Goal: Ask a question: Seek information or help from site administrators or community

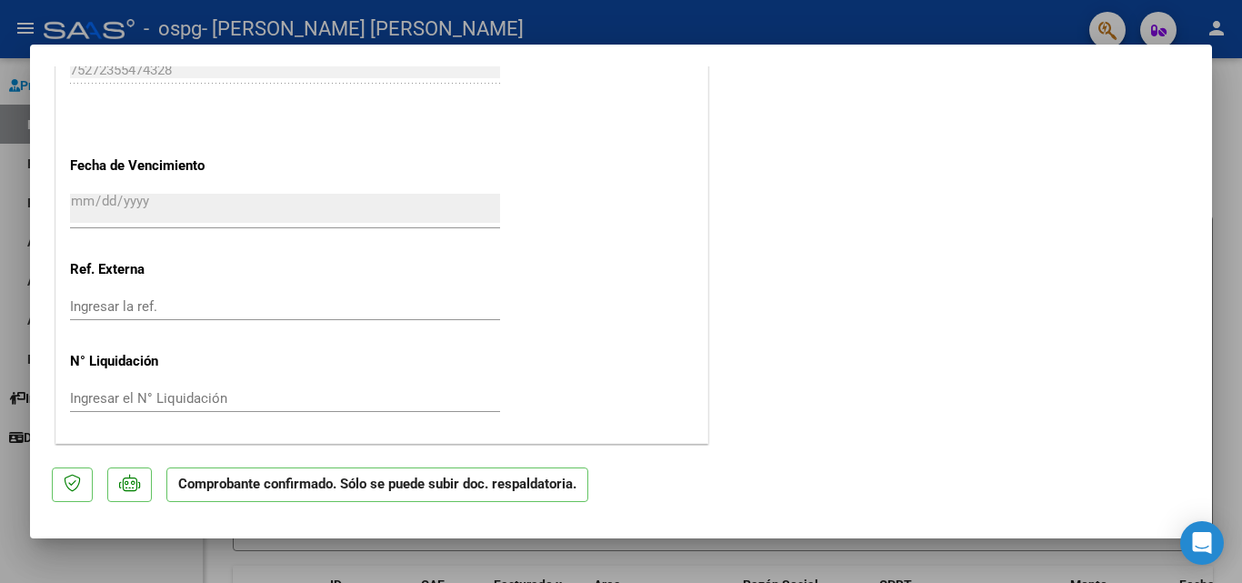
scroll to position [1325, 0]
click at [484, 485] on p "Comprobante confirmado. Sólo se puede subir doc. respaldatoria." at bounding box center [377, 484] width 422 height 35
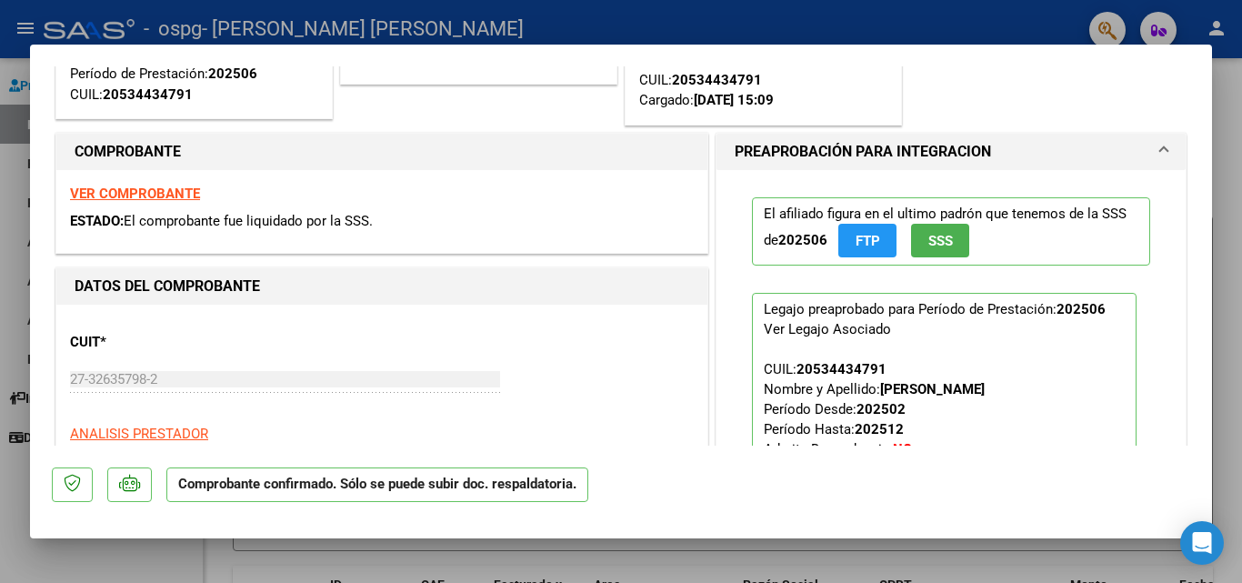
scroll to position [0, 0]
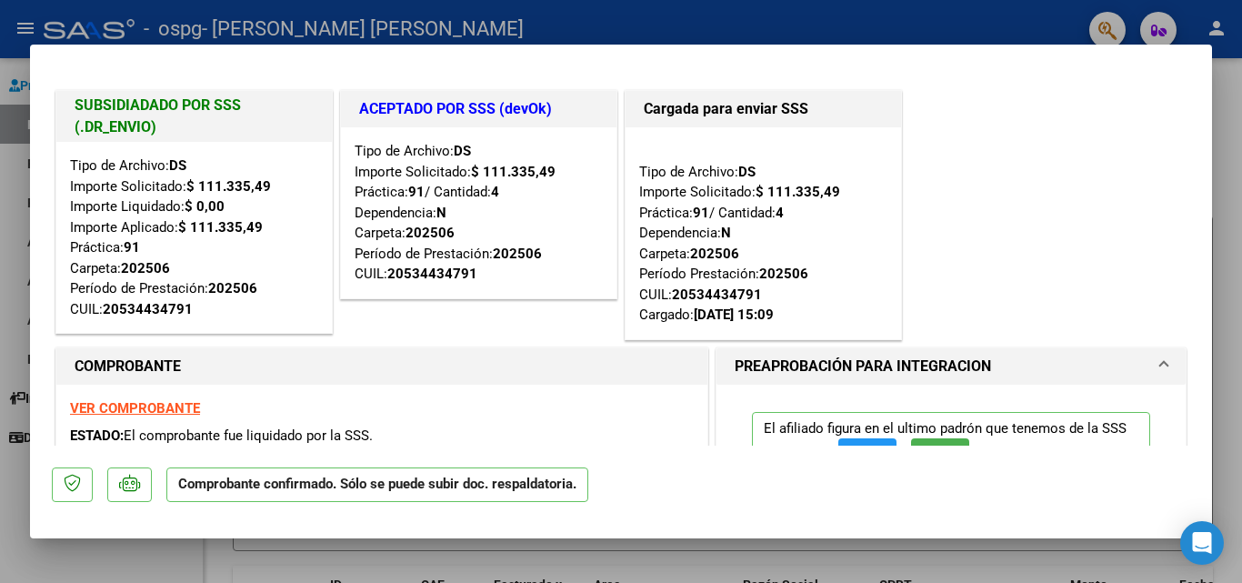
click at [140, 411] on strong "VER COMPROBANTE" at bounding box center [135, 408] width 130 height 16
click at [1235, 96] on div at bounding box center [621, 291] width 1242 height 583
type input "$ 0,00"
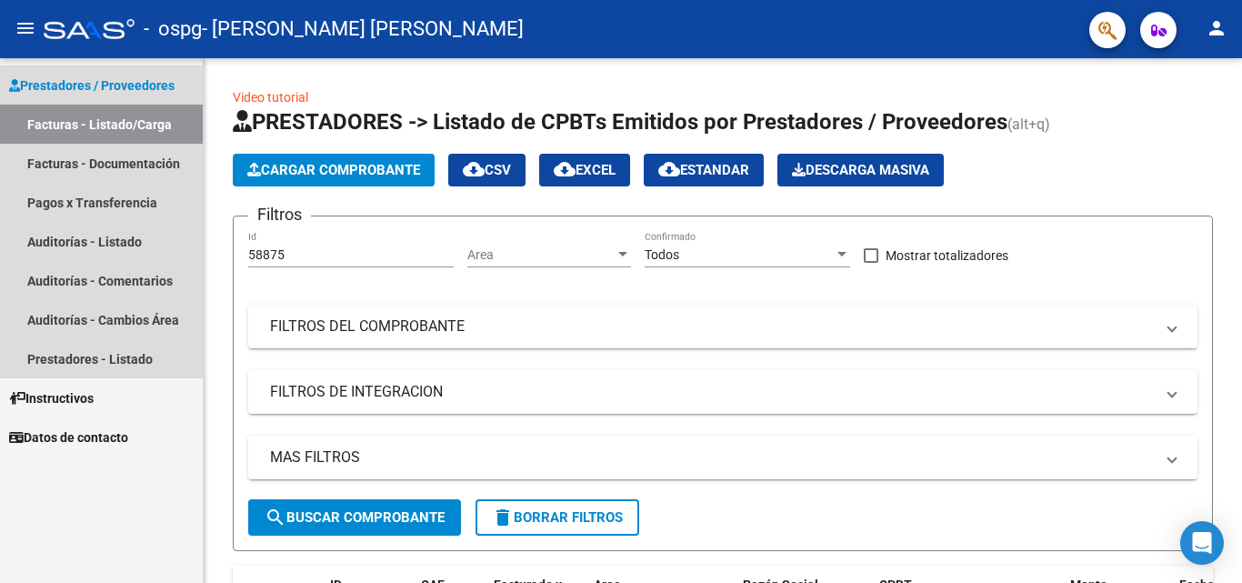
click at [85, 82] on span "Prestadores / Proveedores" at bounding box center [91, 85] width 165 height 20
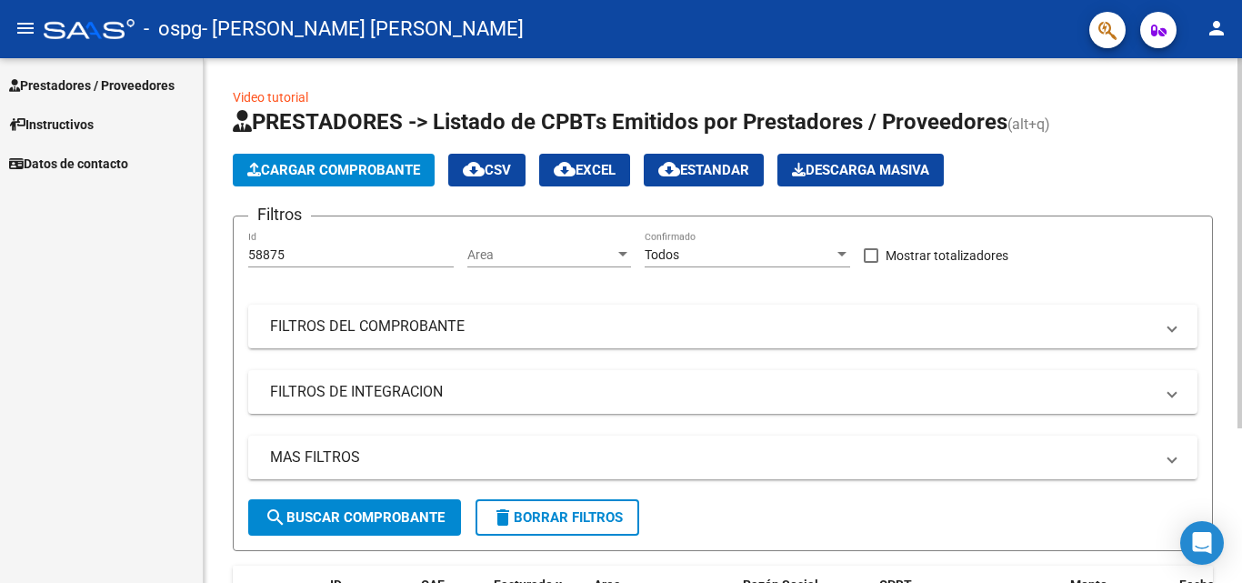
click at [1241, 151] on div at bounding box center [1239, 243] width 5 height 370
click at [14, 8] on mat-toolbar "menu - ospg - [PERSON_NAME] [PERSON_NAME] person" at bounding box center [621, 29] width 1242 height 58
click at [47, 80] on span "Prestadores / Proveedores" at bounding box center [91, 85] width 165 height 20
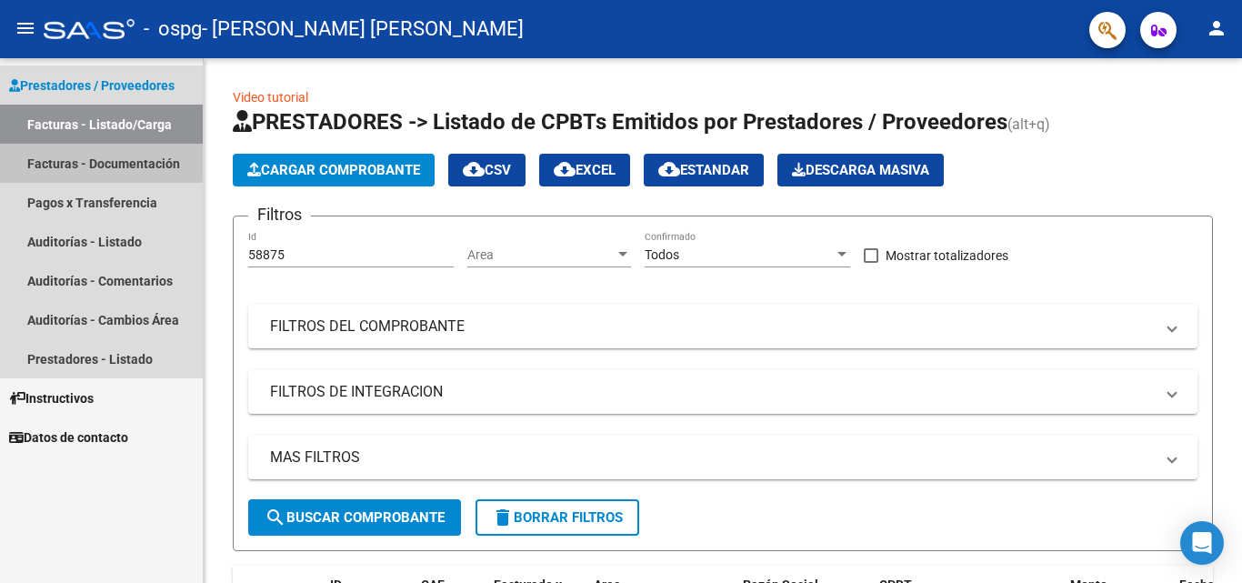
click at [56, 157] on link "Facturas - Documentación" at bounding box center [101, 163] width 203 height 39
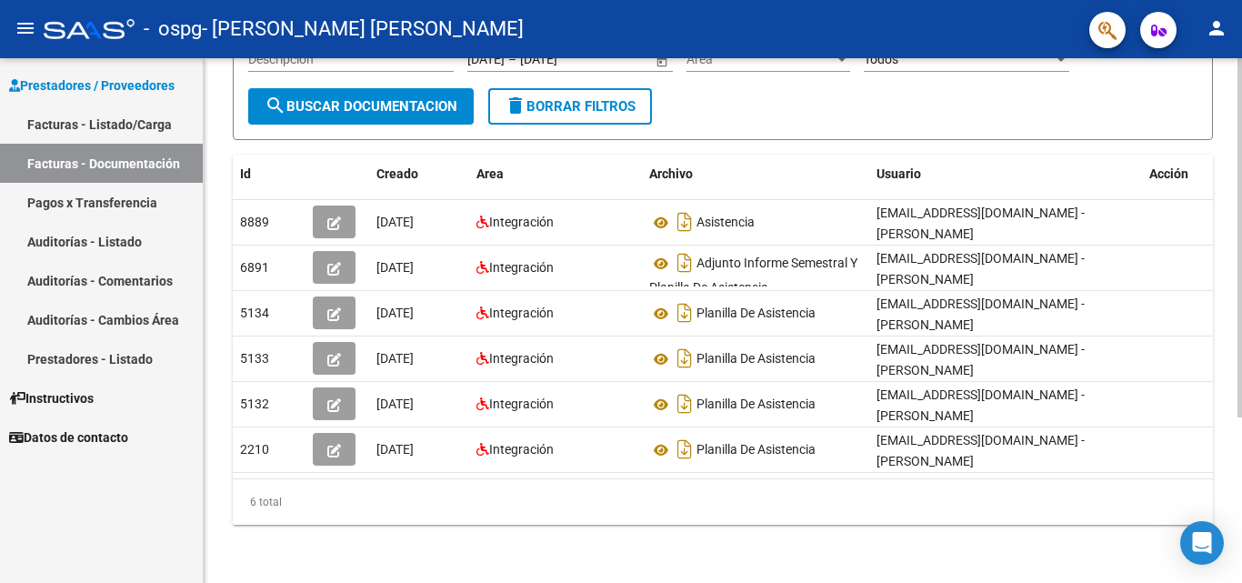
scroll to position [227, 0]
click at [1241, 381] on div at bounding box center [1239, 403] width 5 height 359
click at [1241, 336] on div at bounding box center [1239, 403] width 5 height 359
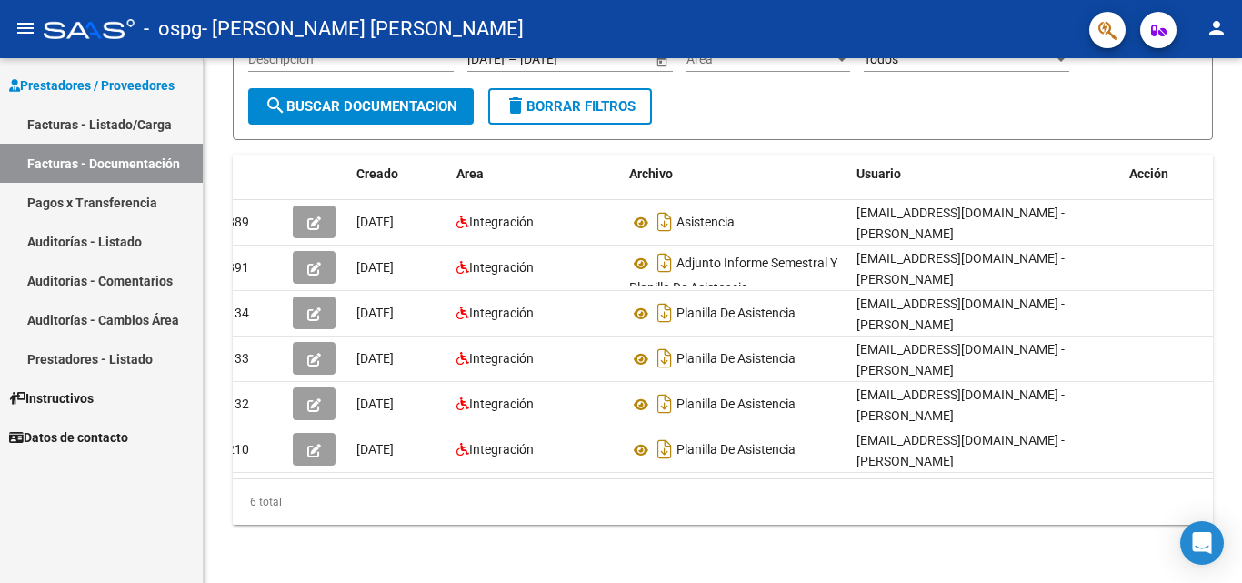
click at [1167, 25] on button "button" at bounding box center [1158, 30] width 36 height 36
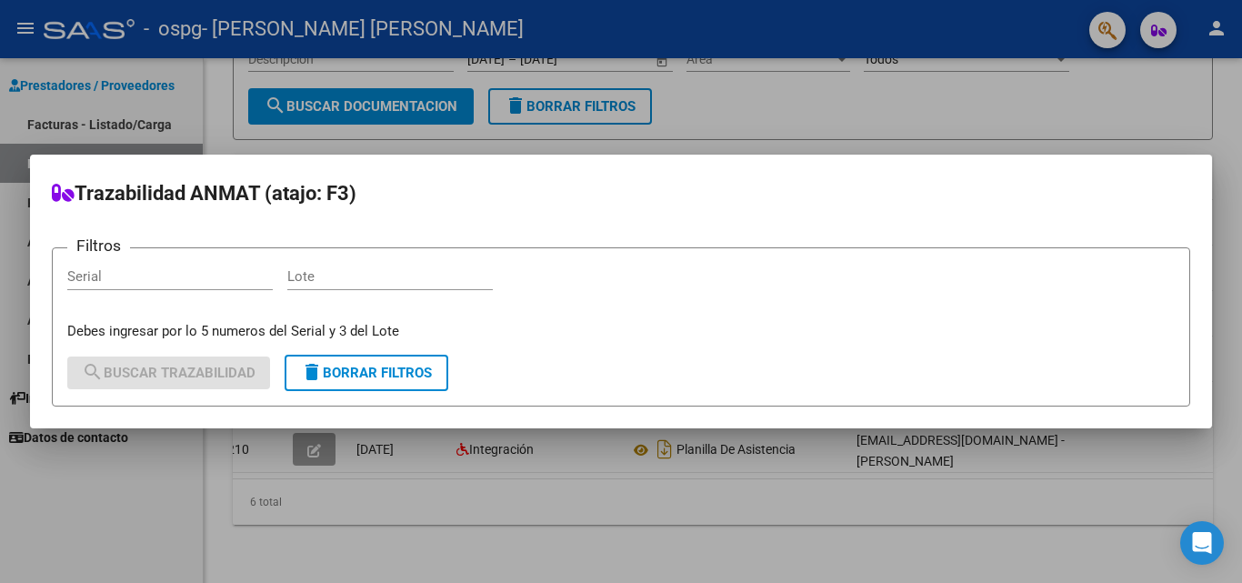
click at [1230, 83] on div at bounding box center [621, 291] width 1242 height 583
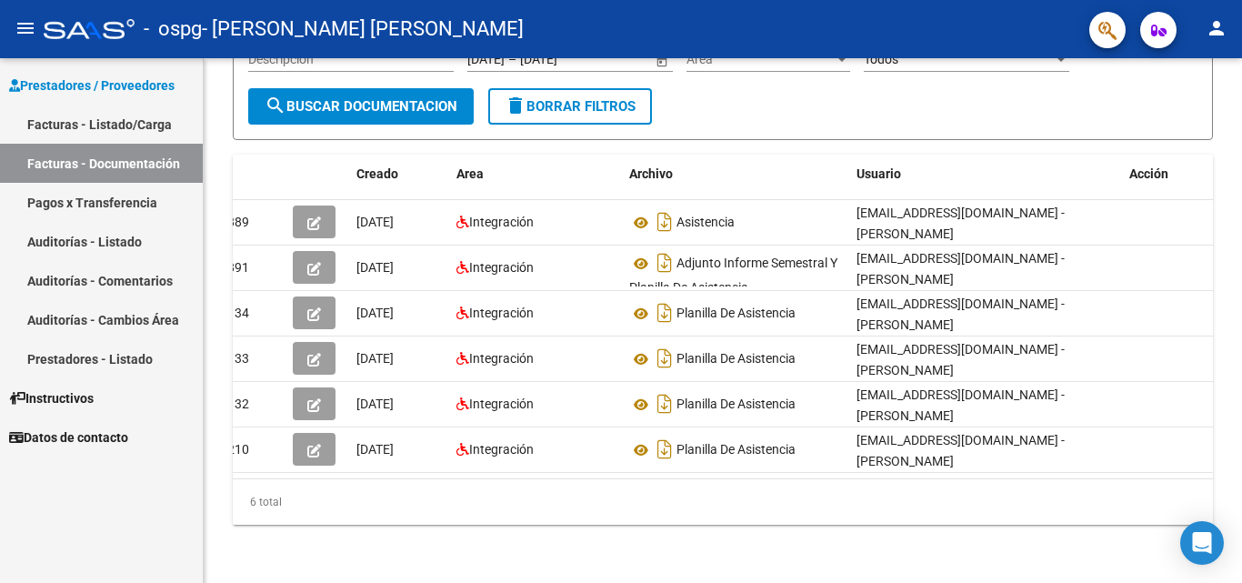
click at [88, 425] on link "Datos de contacto" at bounding box center [101, 436] width 203 height 39
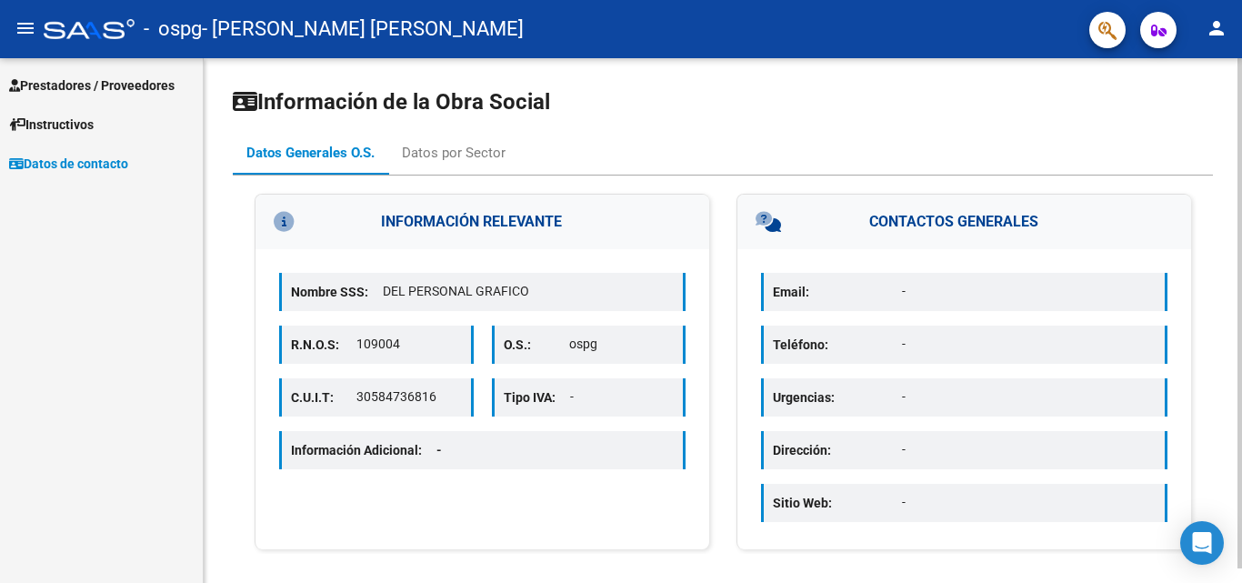
click at [848, 289] on p "Email:" at bounding box center [837, 292] width 129 height 20
click at [946, 292] on p "-" at bounding box center [1029, 291] width 254 height 19
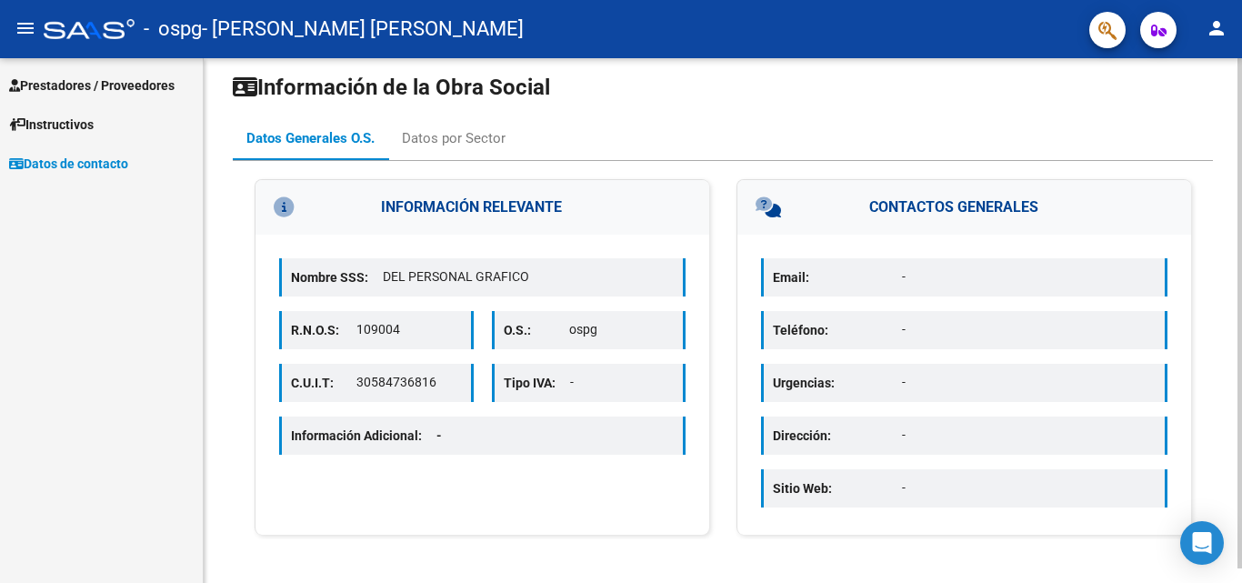
click at [1241, 371] on div at bounding box center [1239, 328] width 5 height 510
click at [956, 498] on div "Sitio Web: -" at bounding box center [964, 488] width 406 height 38
click at [454, 438] on p "Información Adicional: -" at bounding box center [373, 435] width 165 height 20
click at [427, 385] on p "30584736816" at bounding box center [408, 382] width 105 height 19
click at [449, 129] on div "Datos por Sector" at bounding box center [454, 138] width 104 height 20
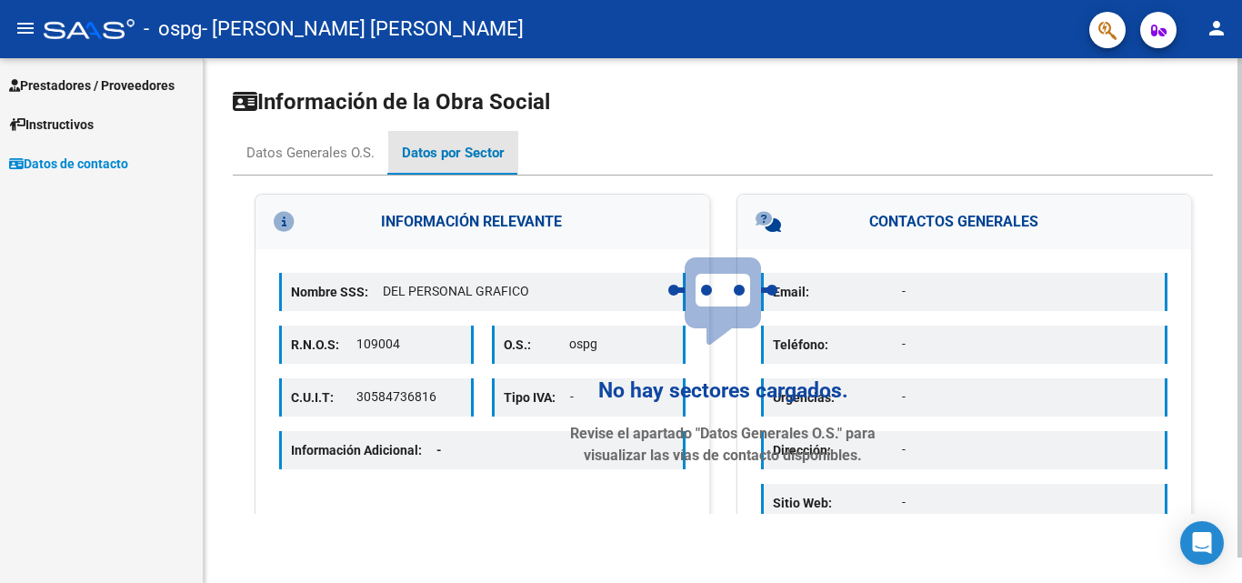
scroll to position [0, 0]
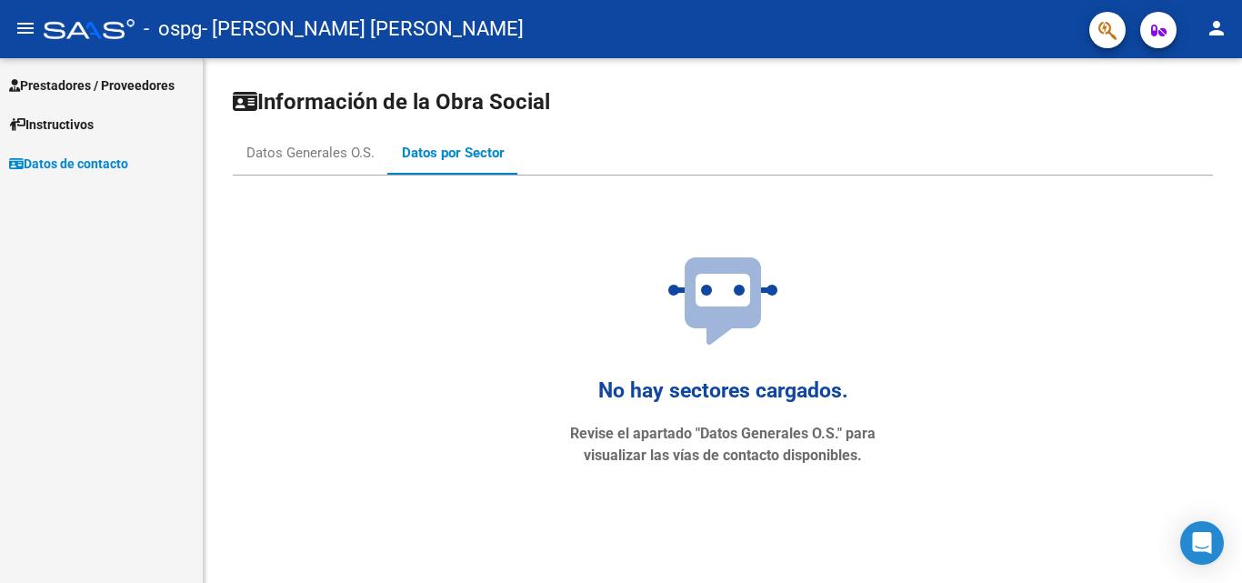
click at [103, 72] on link "Prestadores / Proveedores" at bounding box center [101, 84] width 203 height 39
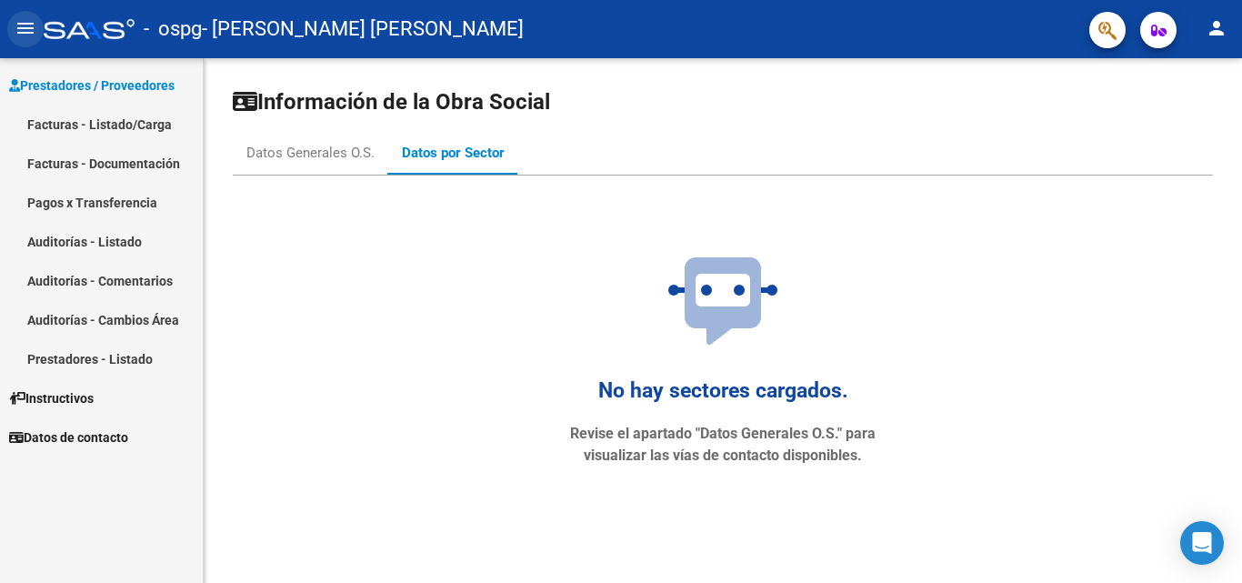
click at [24, 13] on button "menu" at bounding box center [25, 29] width 36 height 36
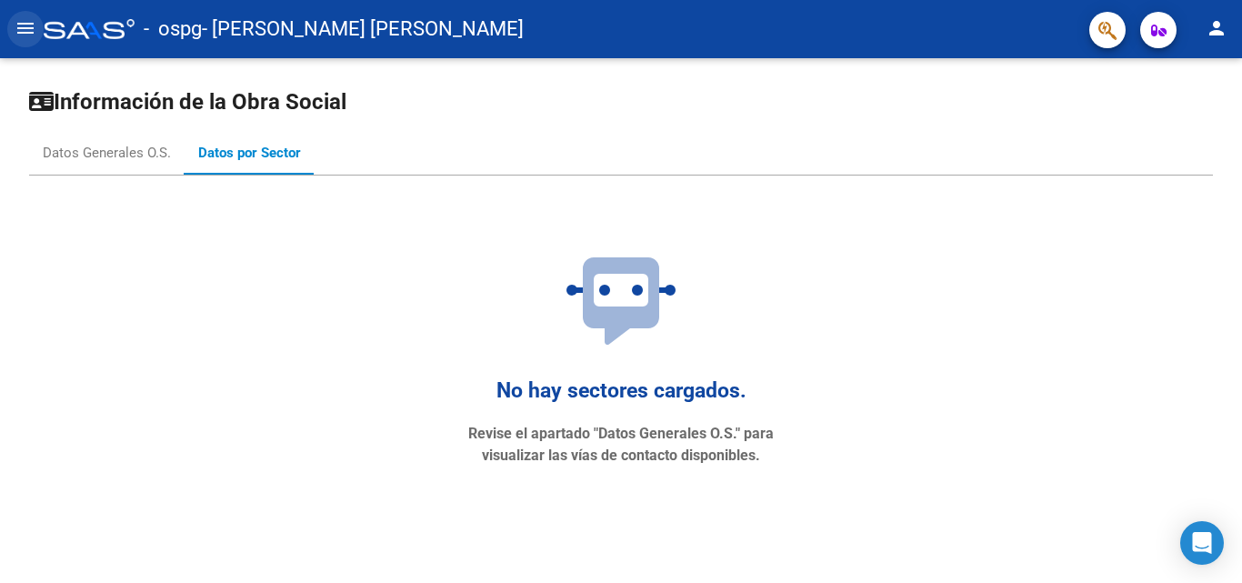
click at [24, 13] on button "menu" at bounding box center [25, 29] width 36 height 36
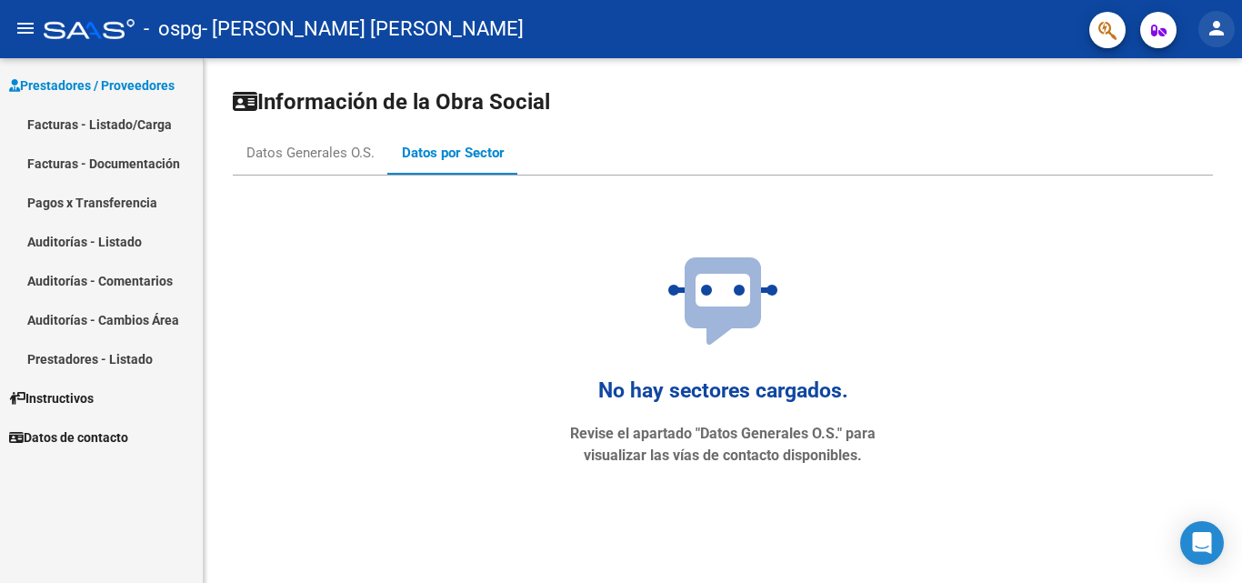
click at [1219, 25] on mat-icon "person" at bounding box center [1216, 28] width 22 height 22
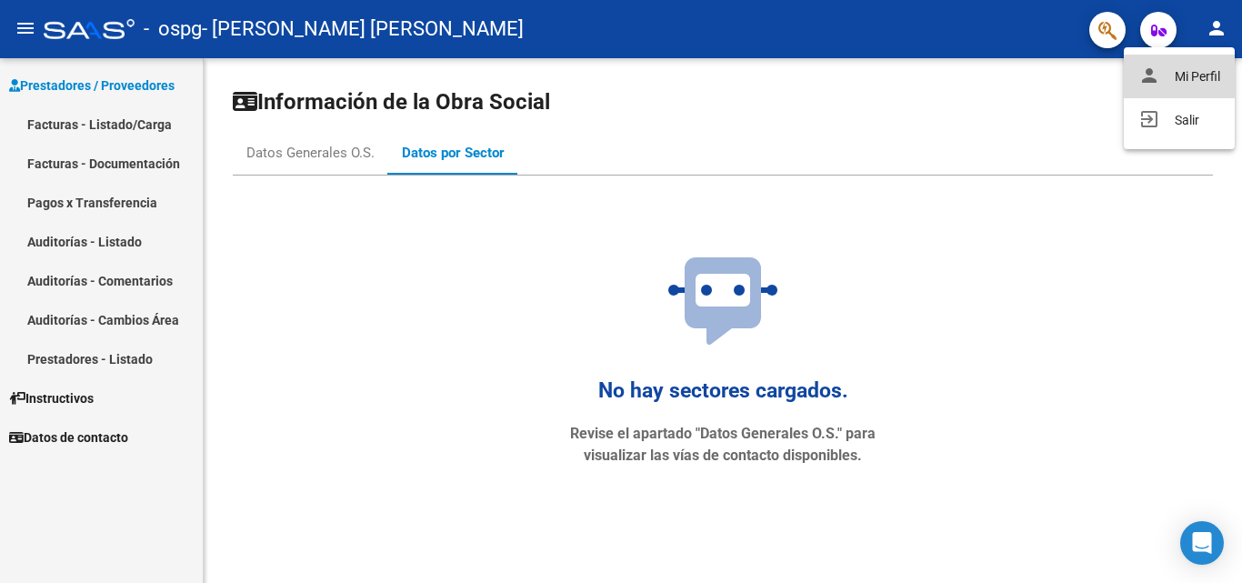
click at [1207, 79] on button "person Mi Perfil" at bounding box center [1179, 77] width 111 height 44
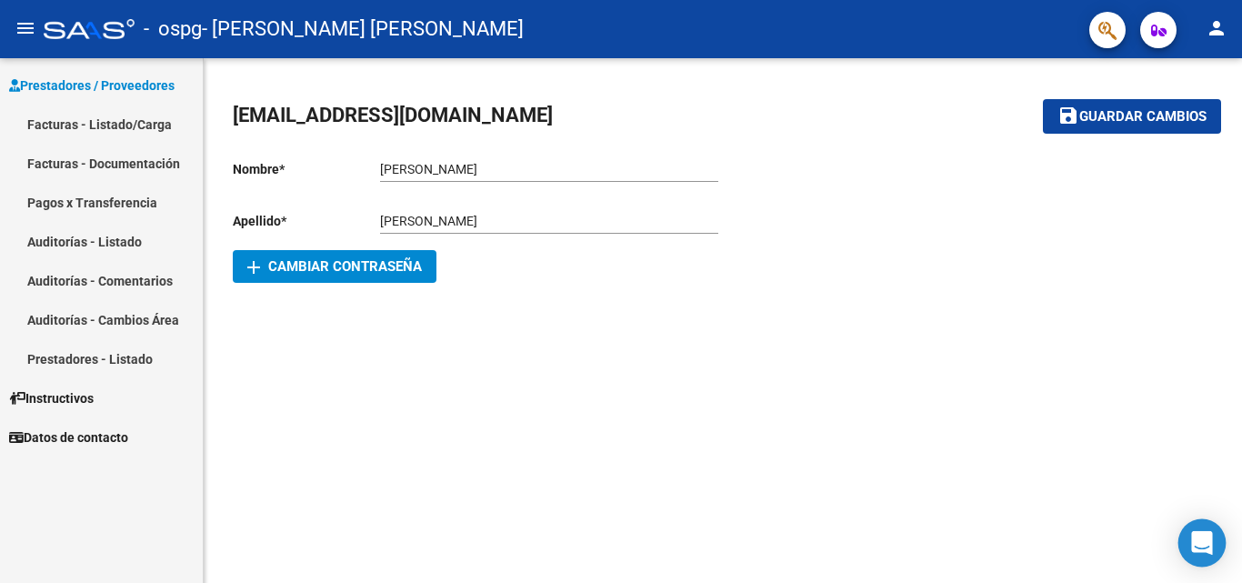
click at [1208, 540] on icon "Open Intercom Messenger" at bounding box center [1201, 543] width 21 height 24
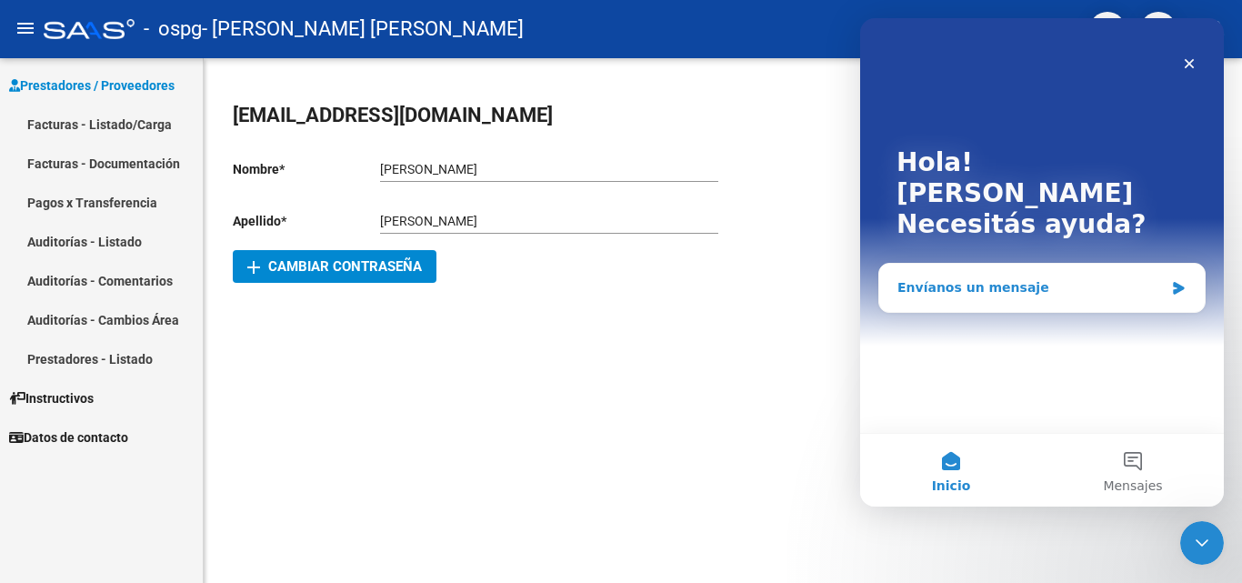
click at [1111, 278] on div "Envíanos un mensaje" at bounding box center [1030, 287] width 266 height 19
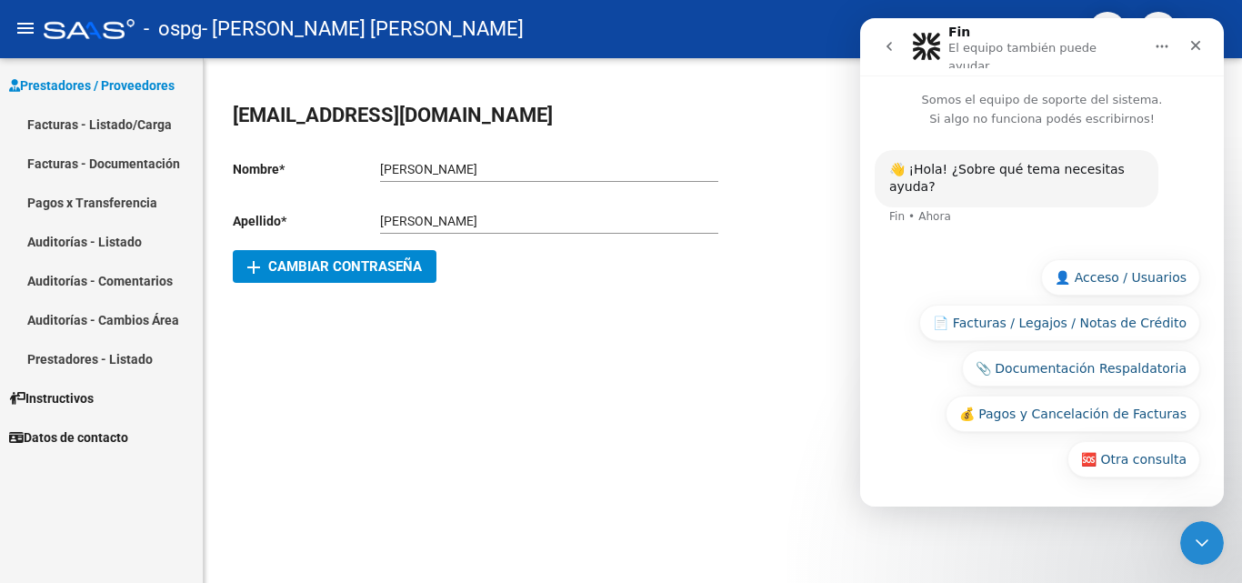
click at [1132, 405] on button "💰 Pagos y Cancelación de Facturas" at bounding box center [1072, 413] width 255 height 36
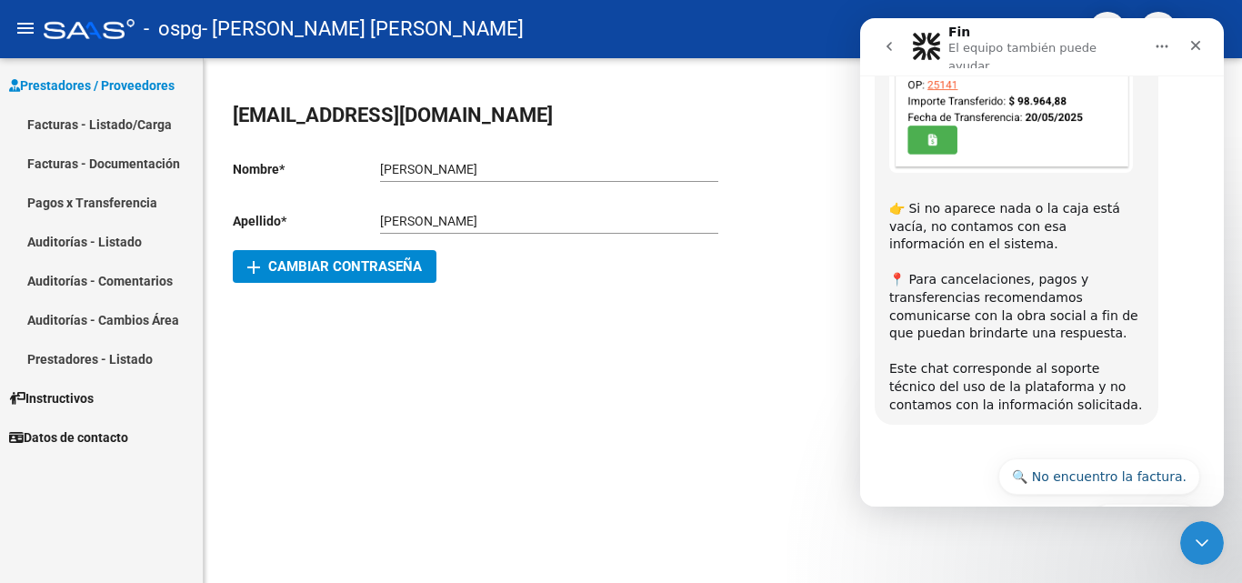
scroll to position [742, 0]
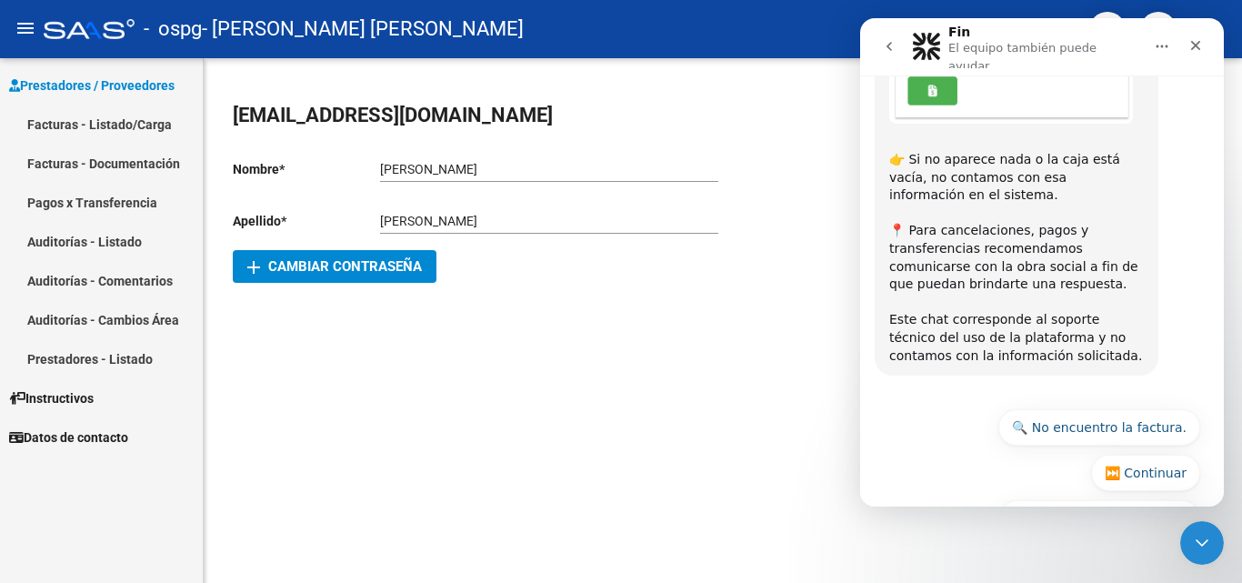
drag, startPoint x: 1217, startPoint y: 329, endPoint x: 2096, endPoint y: 474, distance: 890.9
click at [1157, 454] on button "⏭️ Continuar" at bounding box center [1145, 472] width 109 height 36
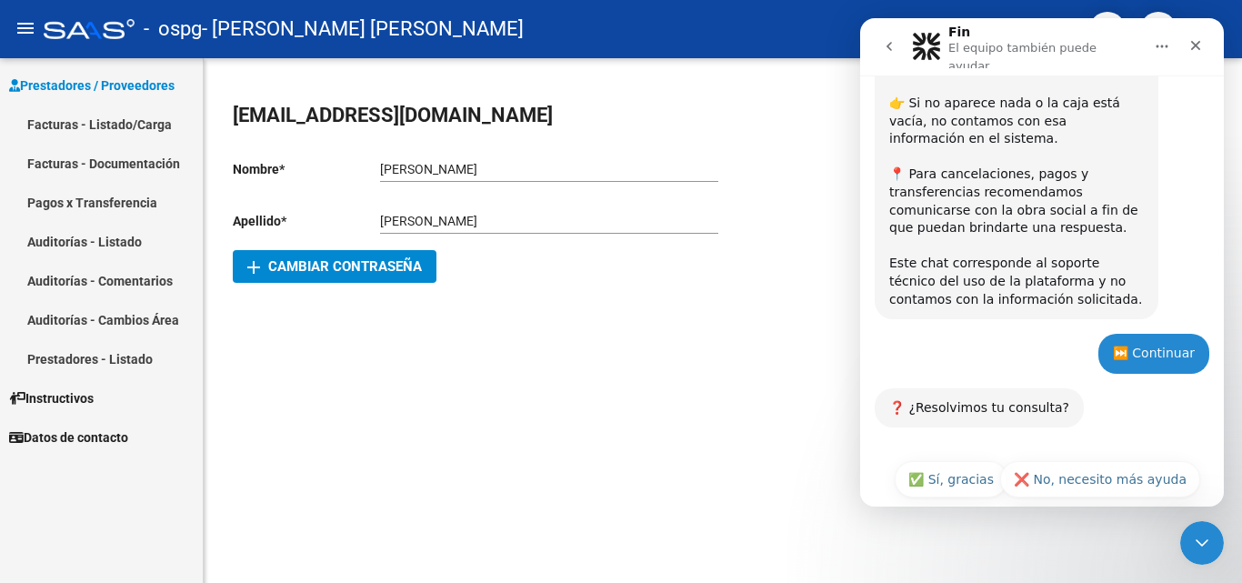
scroll to position [804, 0]
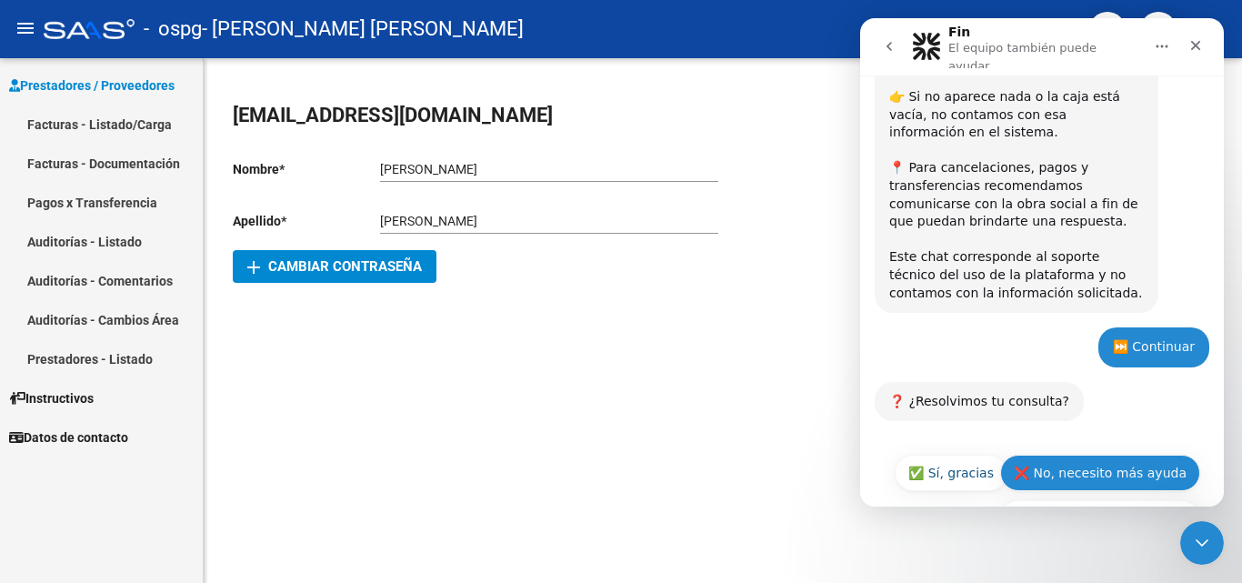
click at [1113, 454] on button "❌ No, necesito más ayuda" at bounding box center [1100, 472] width 200 height 36
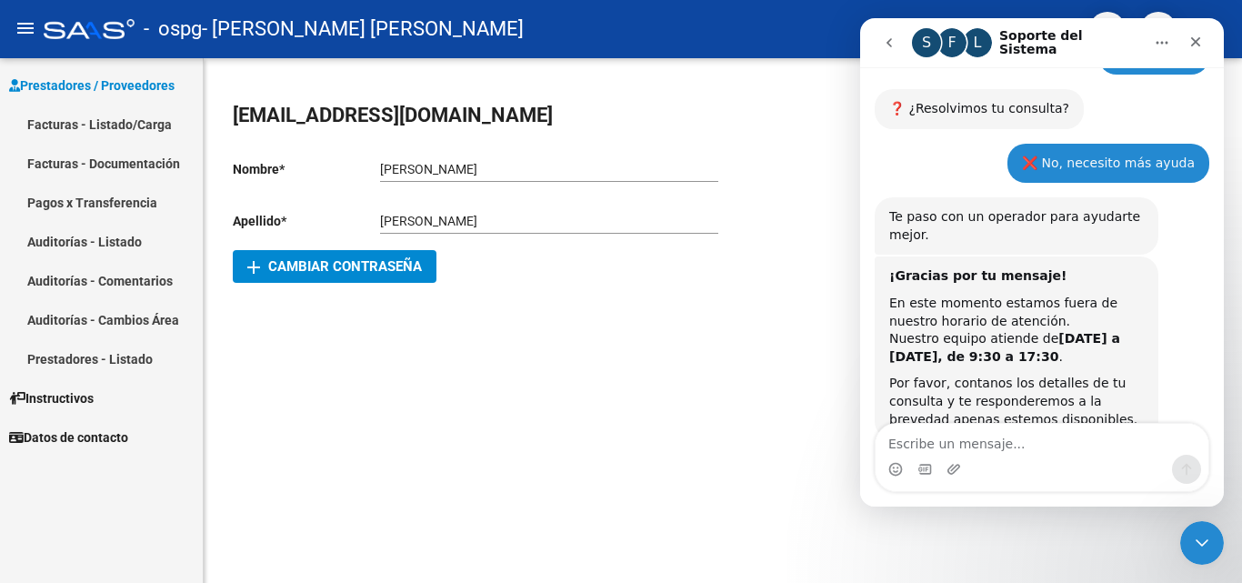
scroll to position [1090, 0]
click at [1191, 40] on icon "Cerrar" at bounding box center [1195, 42] width 15 height 15
